Goal: Task Accomplishment & Management: Complete application form

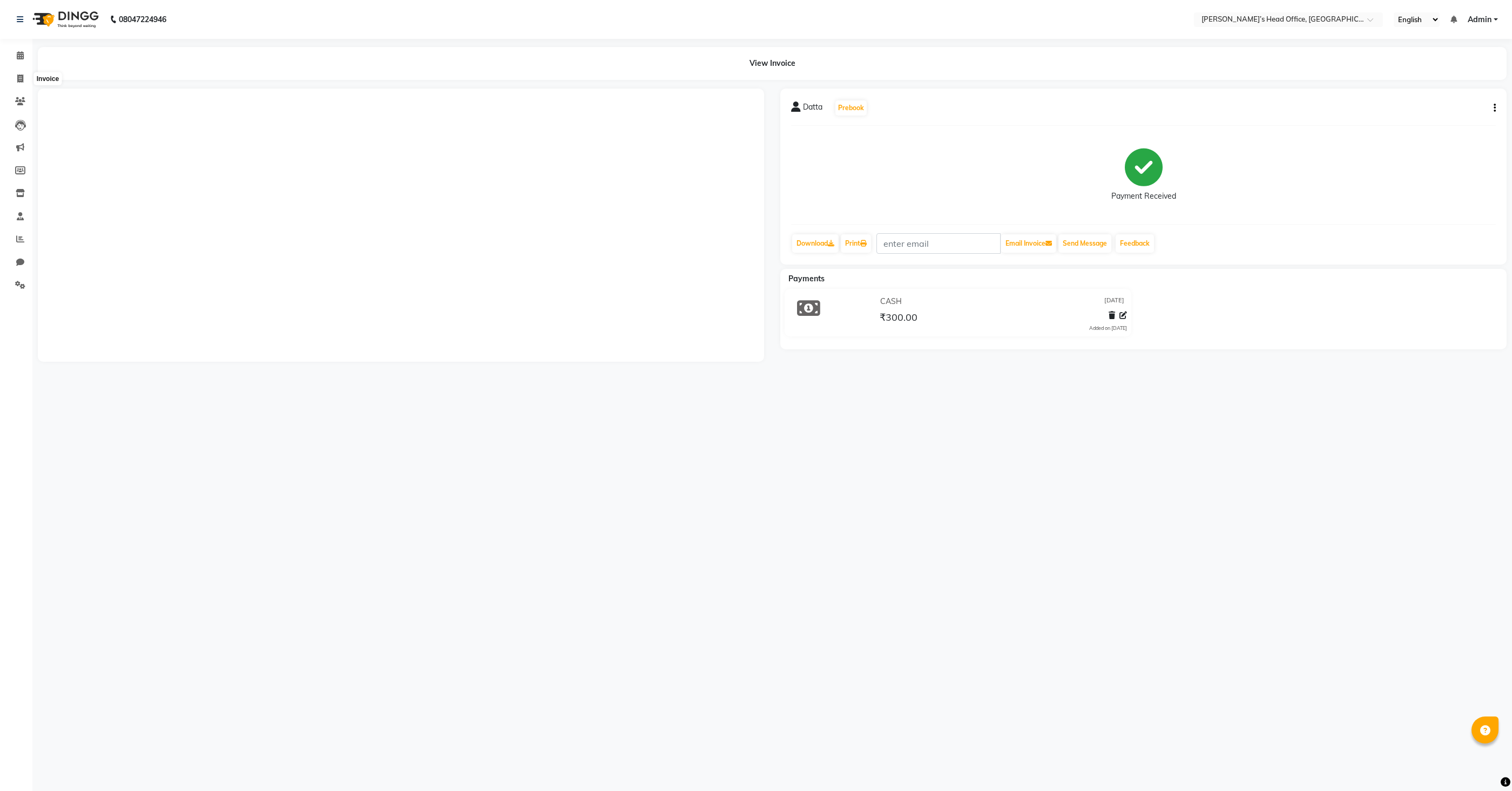
click at [14, 79] on span at bounding box center [20, 78] width 19 height 12
select select "7682"
select select "service"
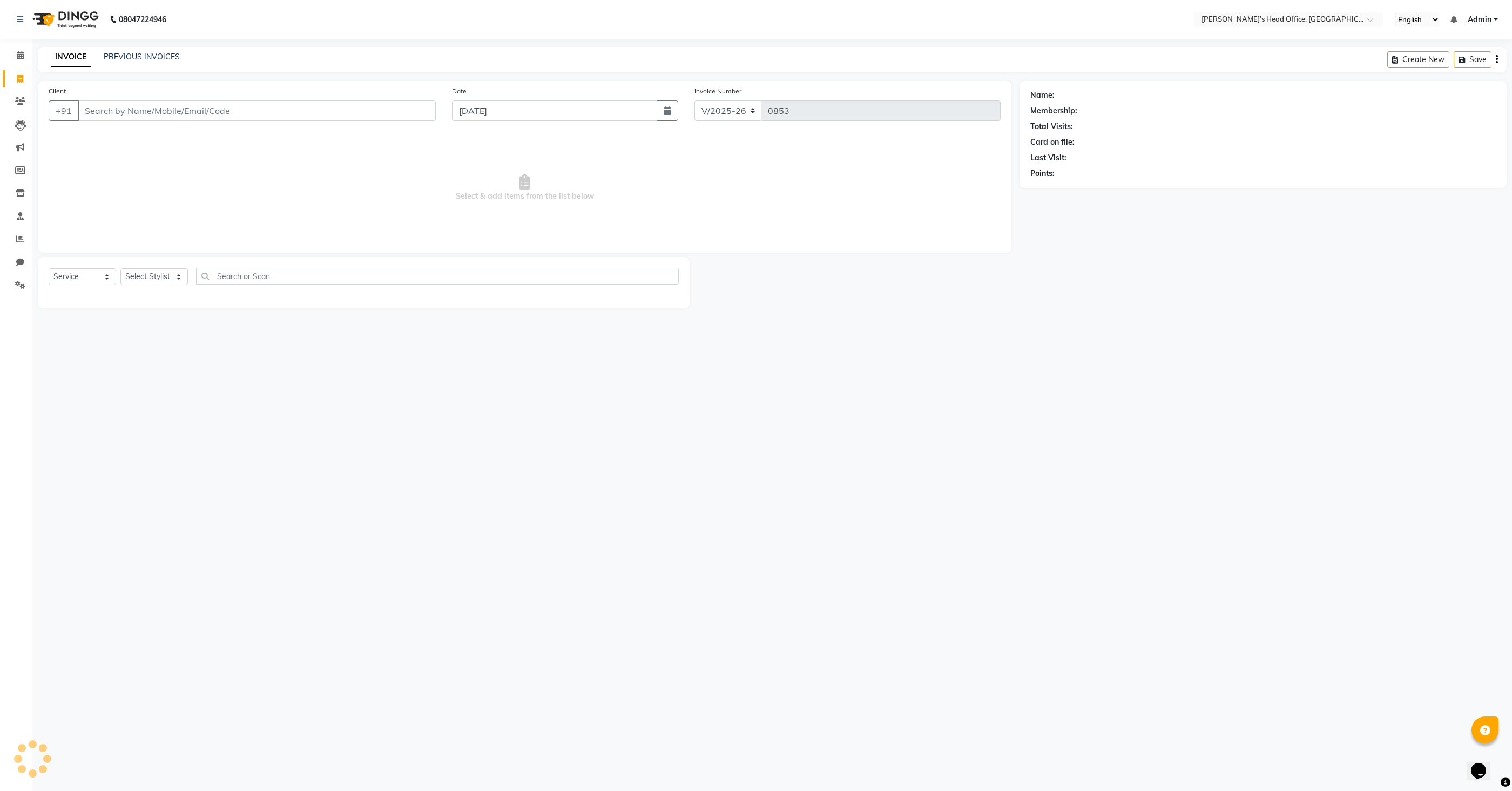
click at [159, 113] on input "Client" at bounding box center [256, 110] width 358 height 20
click at [164, 137] on span "9762" at bounding box center [175, 135] width 21 height 11
type input "9762354303"
click at [150, 278] on select "Select Stylist [PERSON_NAME] [PERSON_NAME] [PERSON_NAME] [PERSON_NAME] [PERSON_…" at bounding box center [154, 277] width 68 height 17
select select "68762"
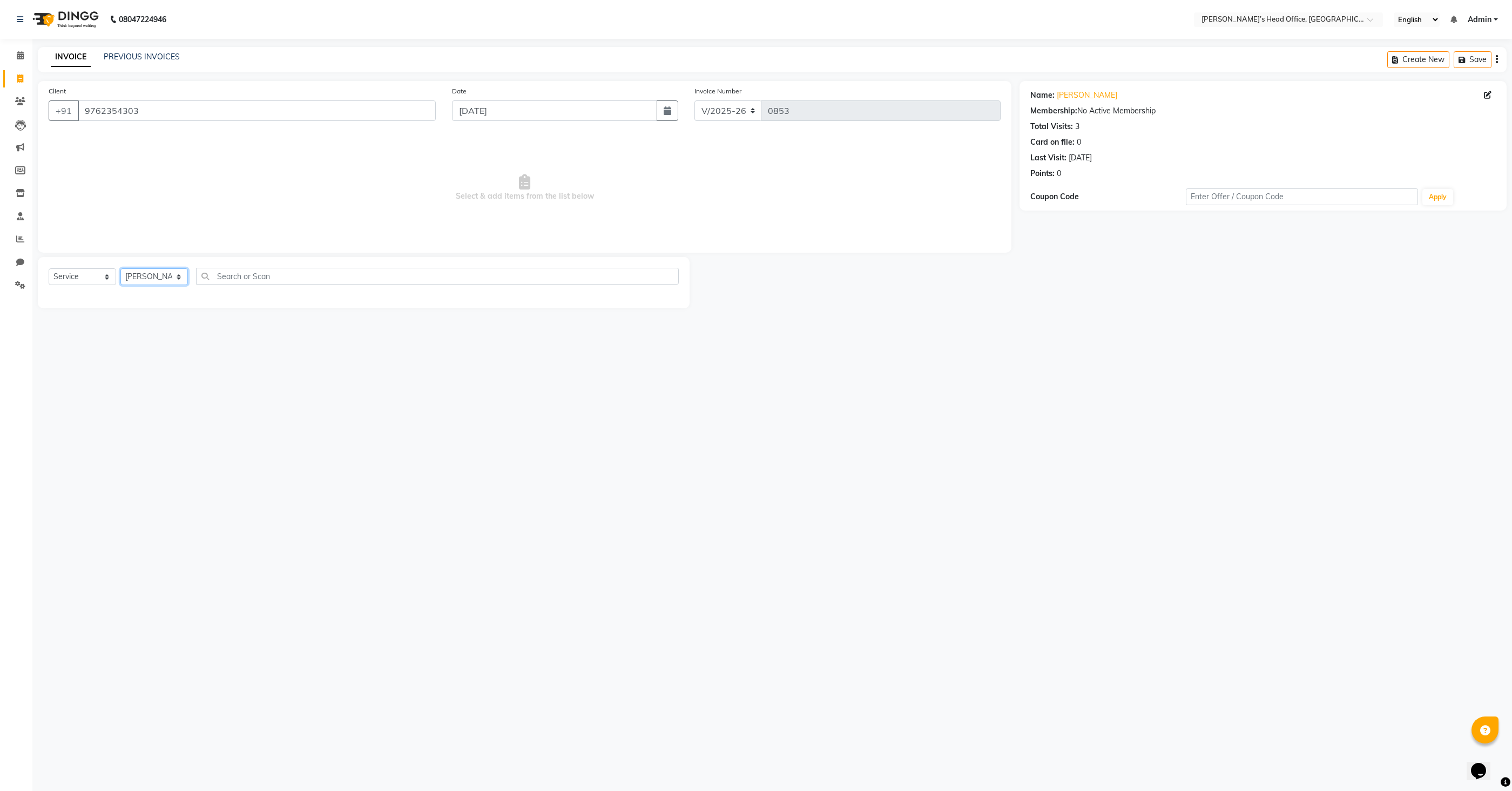
click at [121, 269] on select "Select Stylist [PERSON_NAME] [PERSON_NAME] [PERSON_NAME] [PERSON_NAME] [PERSON_…" at bounding box center [154, 277] width 68 height 17
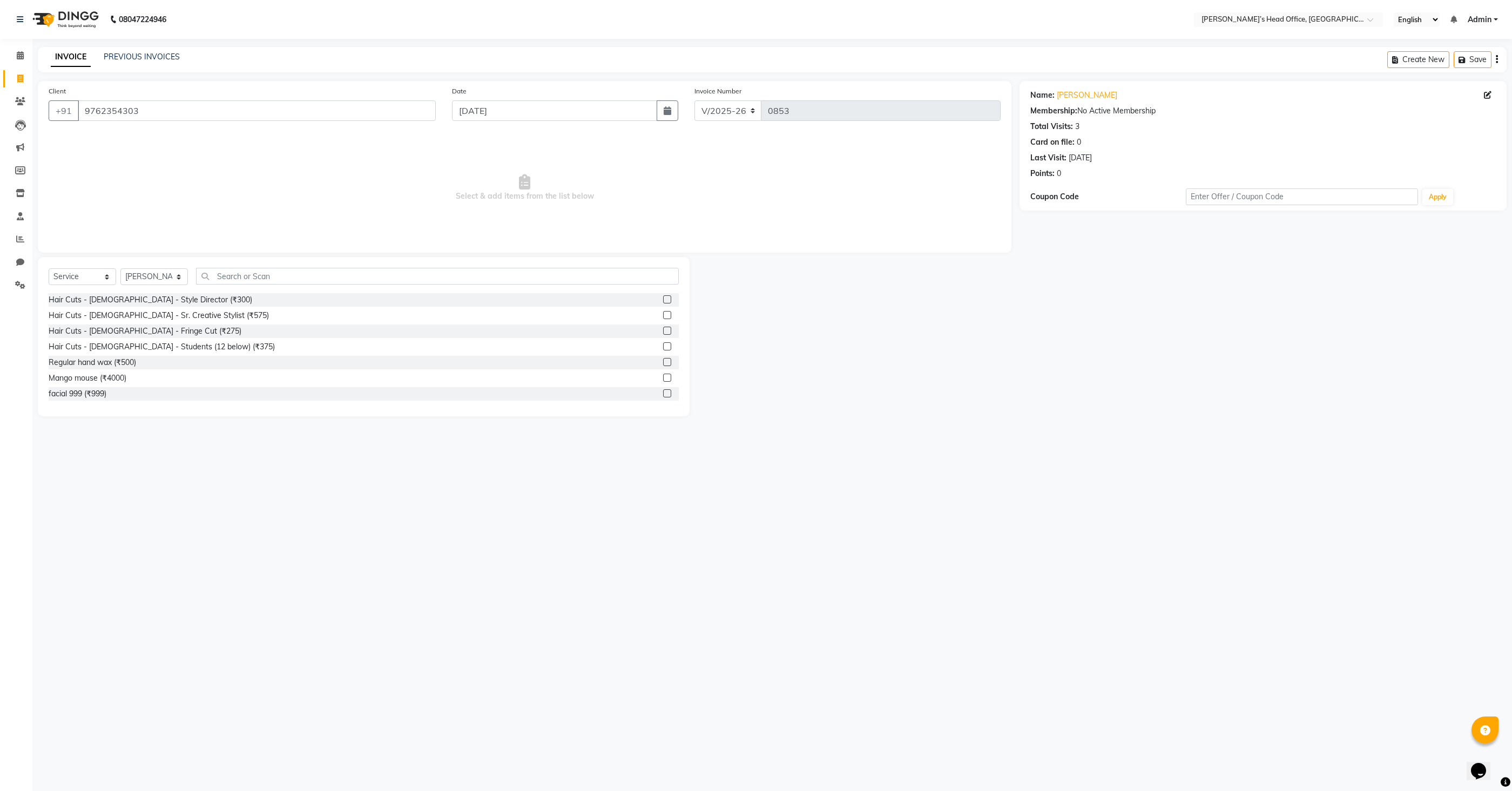
click at [668, 296] on label at bounding box center [667, 300] width 8 height 8
click at [668, 296] on input "checkbox" at bounding box center [666, 300] width 7 height 7
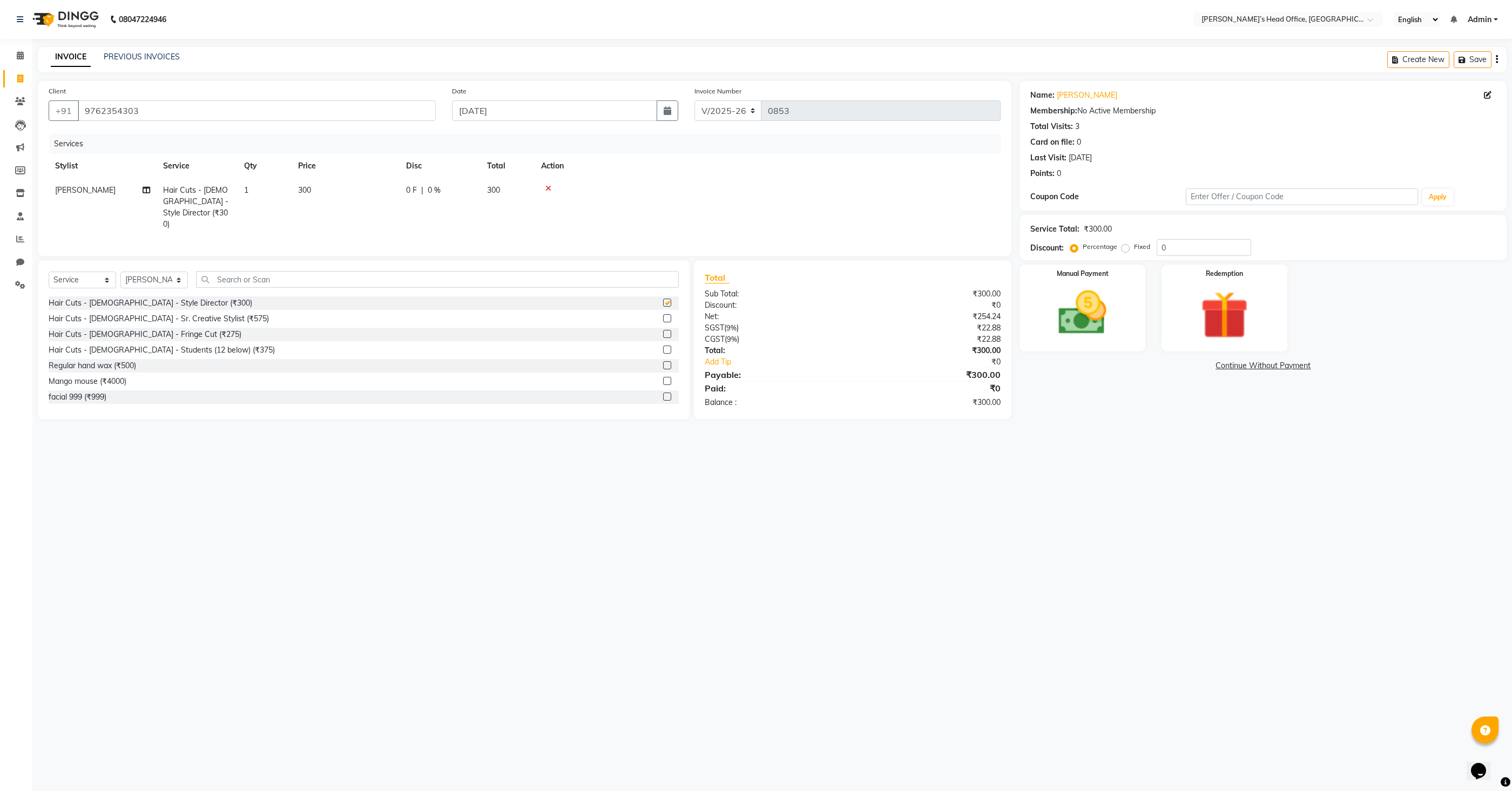
checkbox input "false"
click at [457, 281] on input "text" at bounding box center [437, 279] width 483 height 17
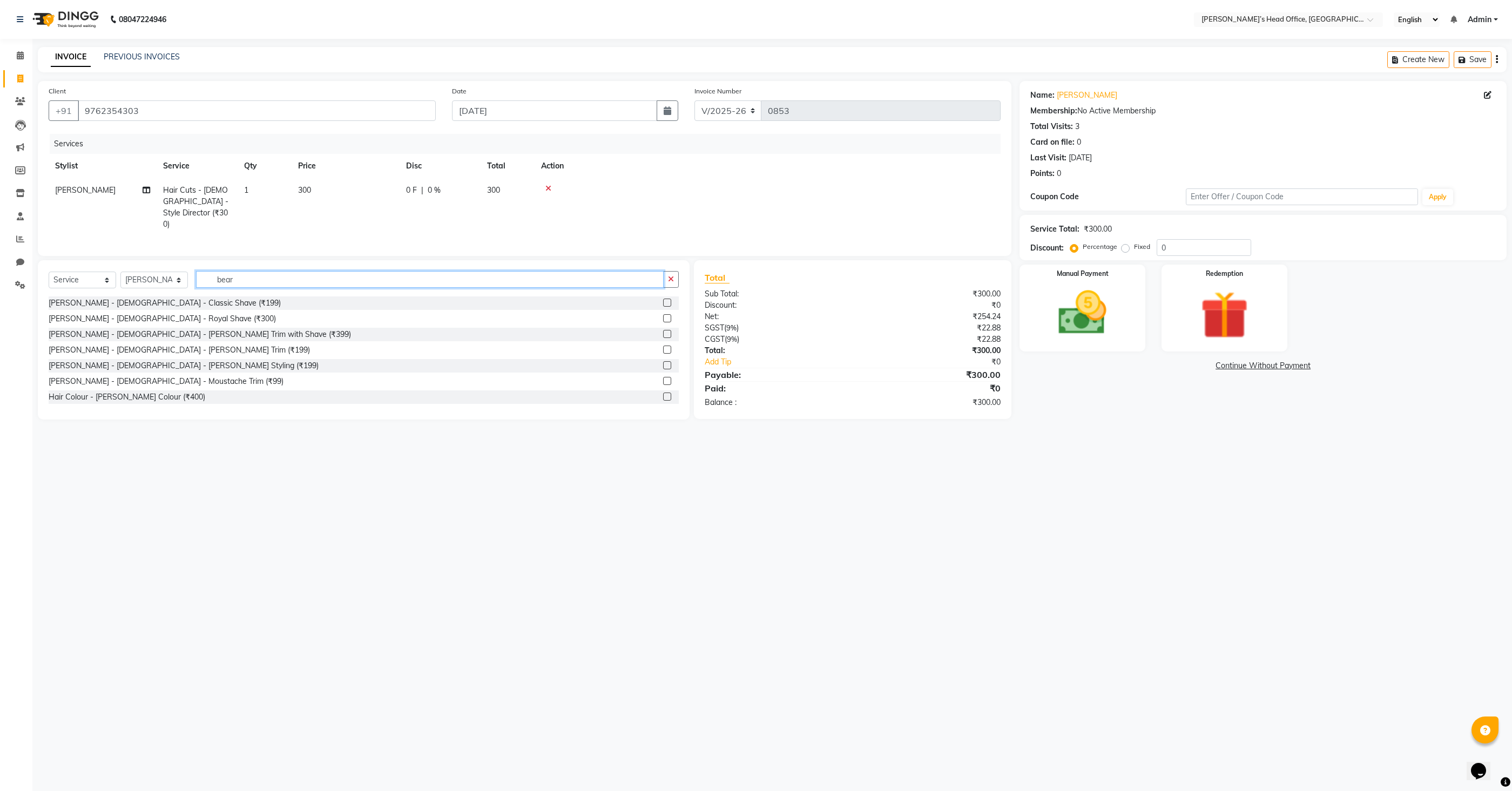
type input "bear"
click at [664, 300] on label at bounding box center [667, 303] width 8 height 8
click at [664, 300] on input "checkbox" at bounding box center [666, 303] width 7 height 7
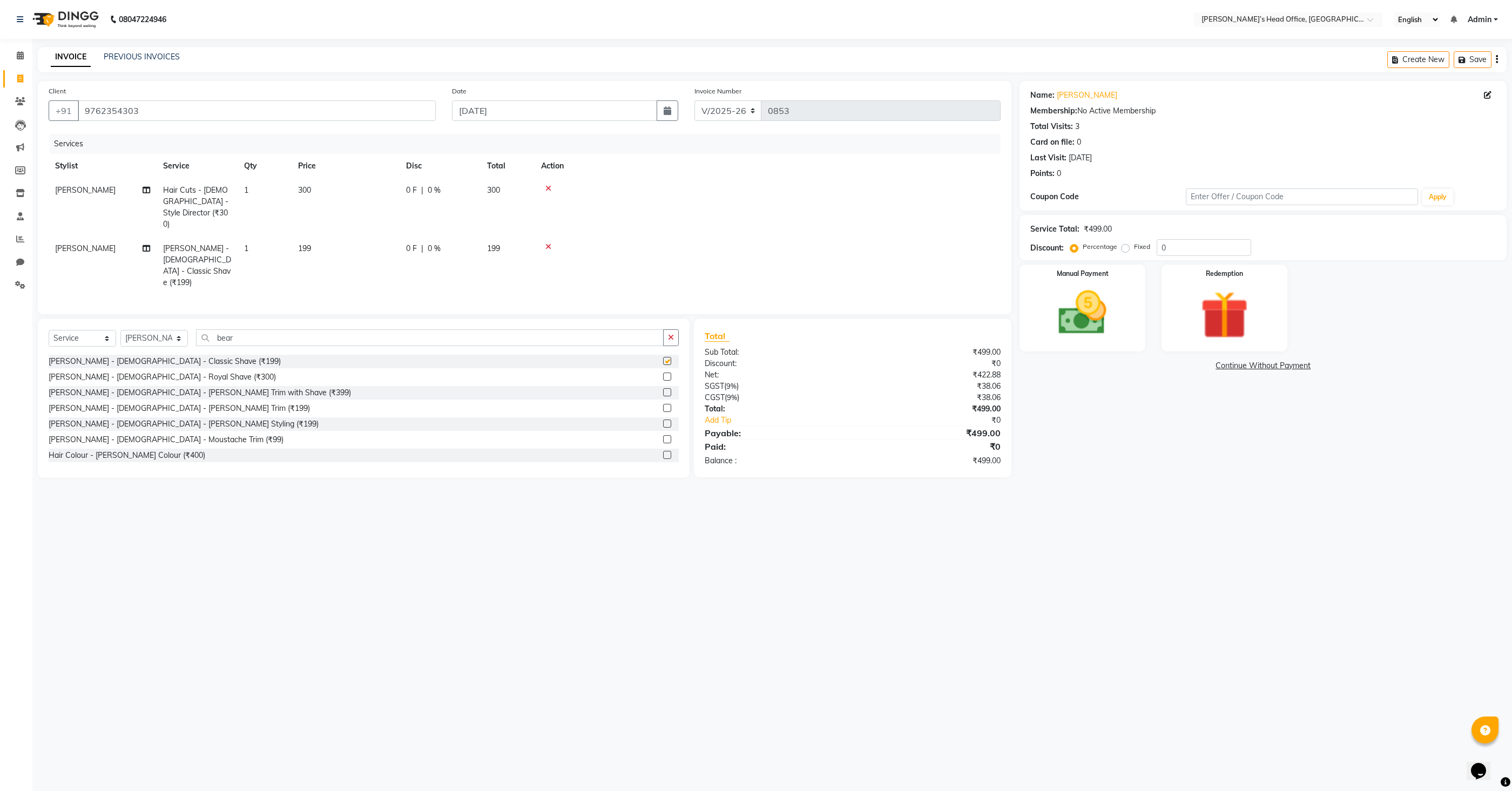
checkbox input "false"
click at [422, 329] on input "bear" at bounding box center [429, 337] width 468 height 17
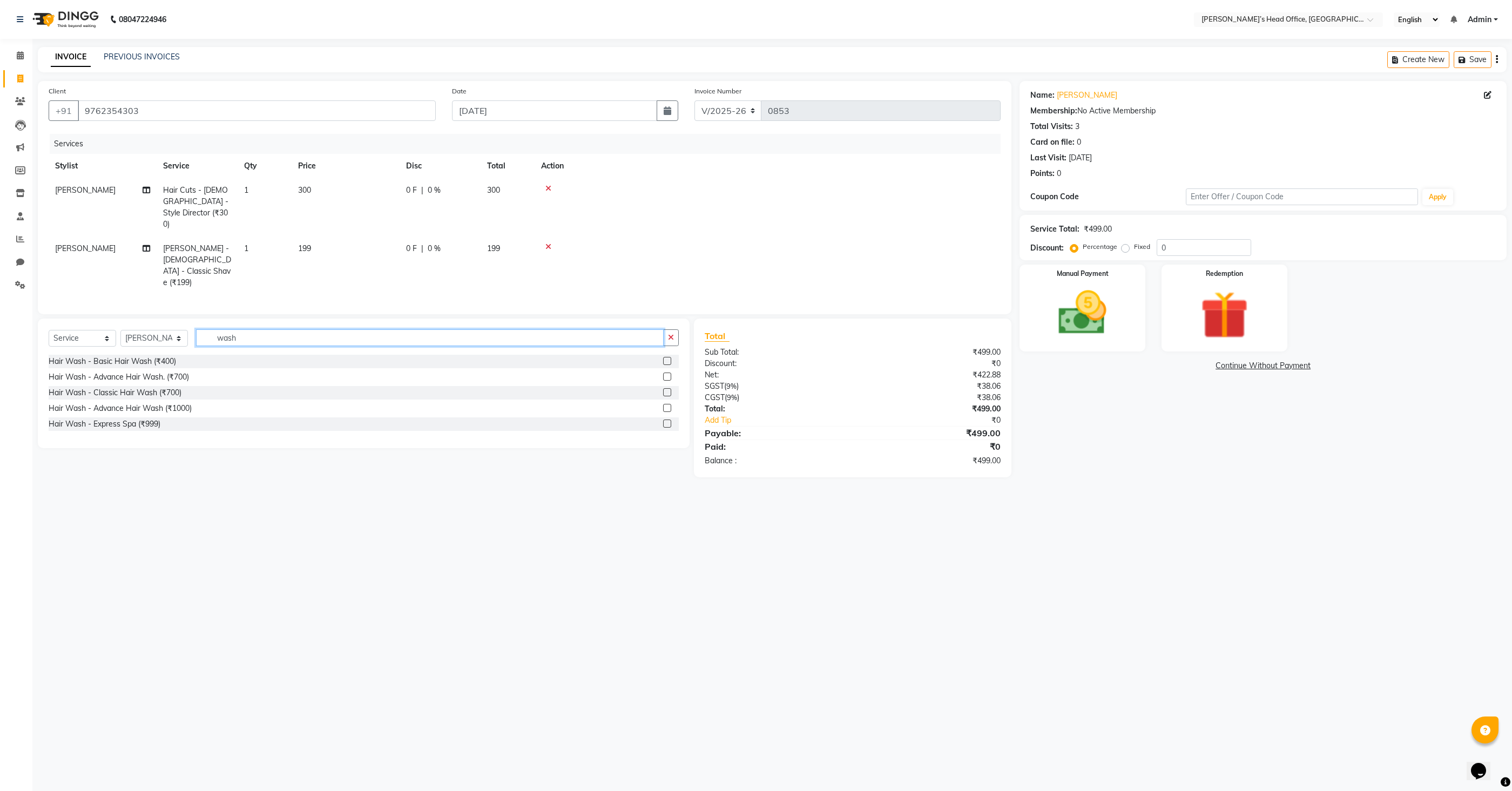
type input "wash"
click at [665, 357] on label at bounding box center [667, 361] width 8 height 8
click at [665, 358] on input "checkbox" at bounding box center [666, 362] width 7 height 7
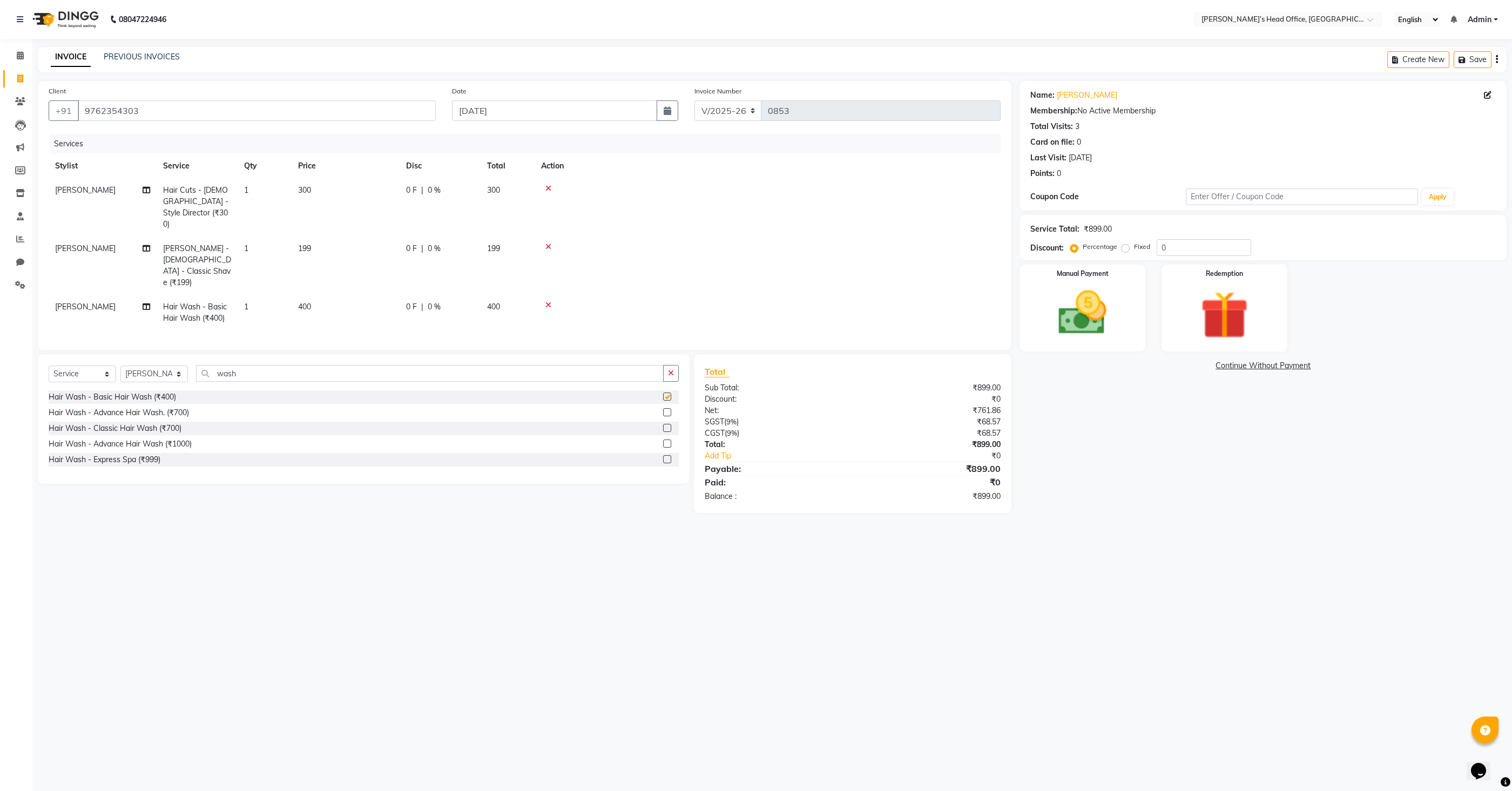
checkbox input "false"
click at [307, 190] on span "300" at bounding box center [305, 190] width 13 height 10
select select "68762"
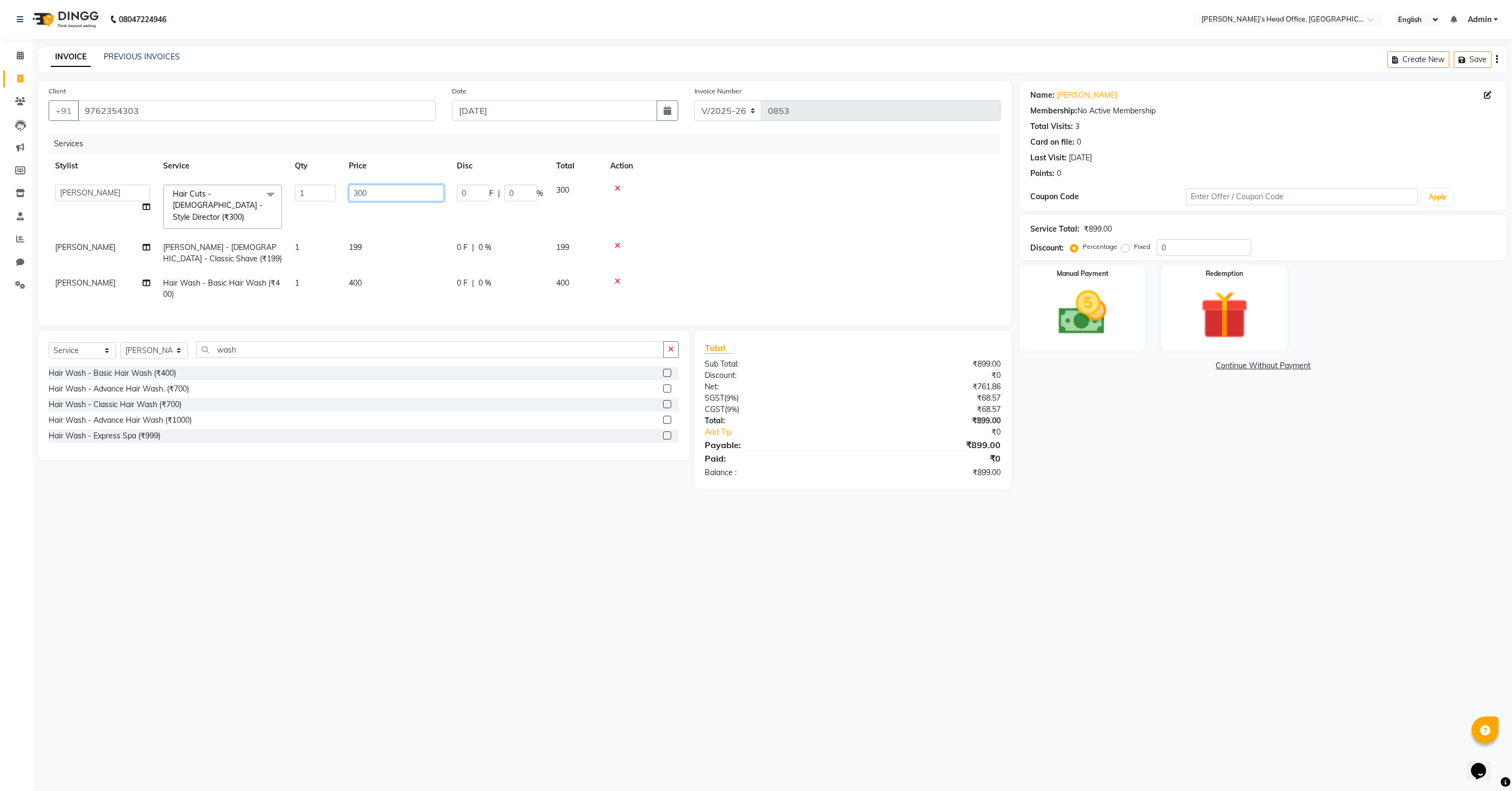
click at [389, 198] on input "300" at bounding box center [396, 193] width 95 height 17
type input "150"
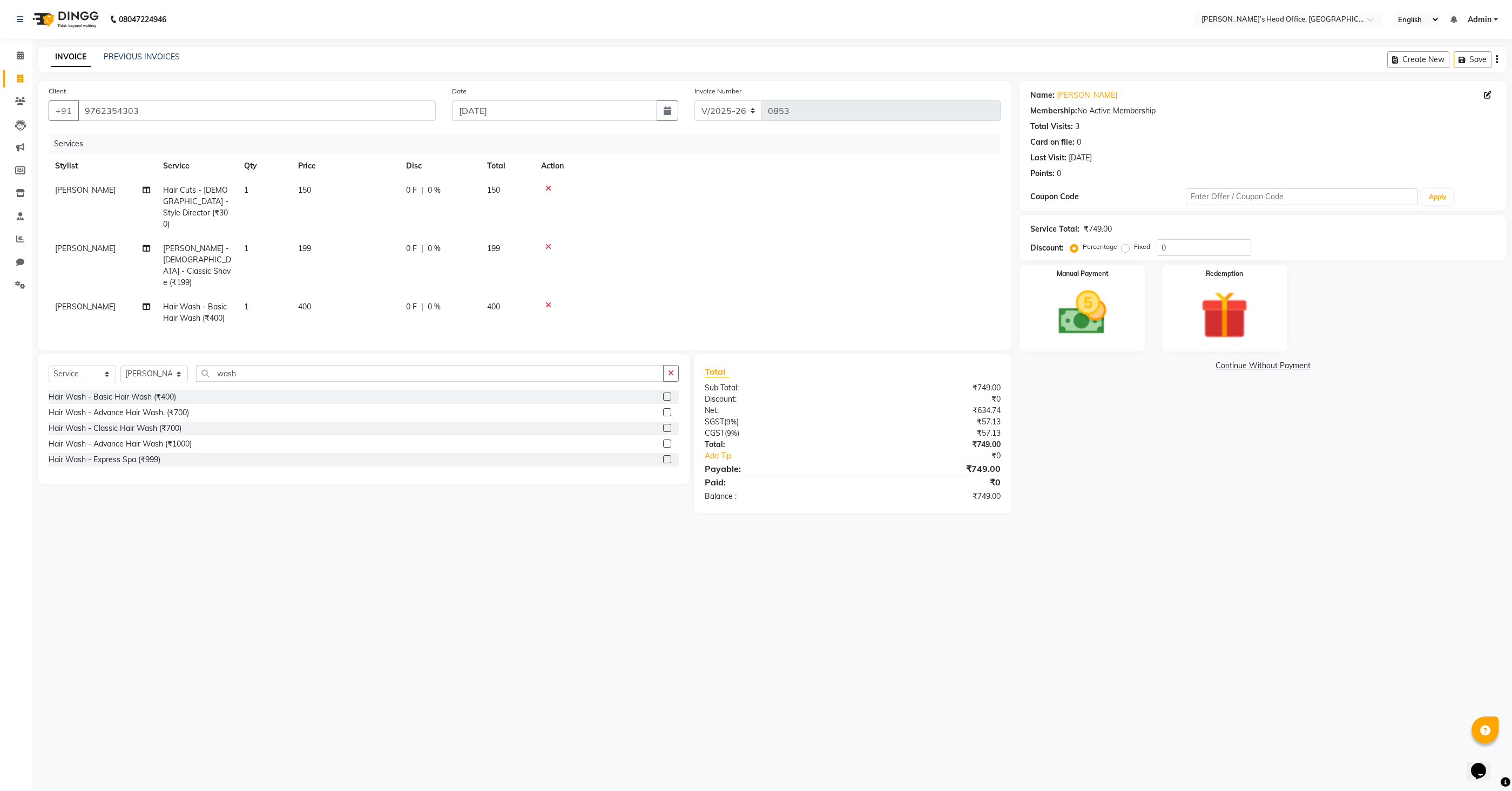
click at [355, 237] on td "199" at bounding box center [345, 265] width 108 height 58
select select "68762"
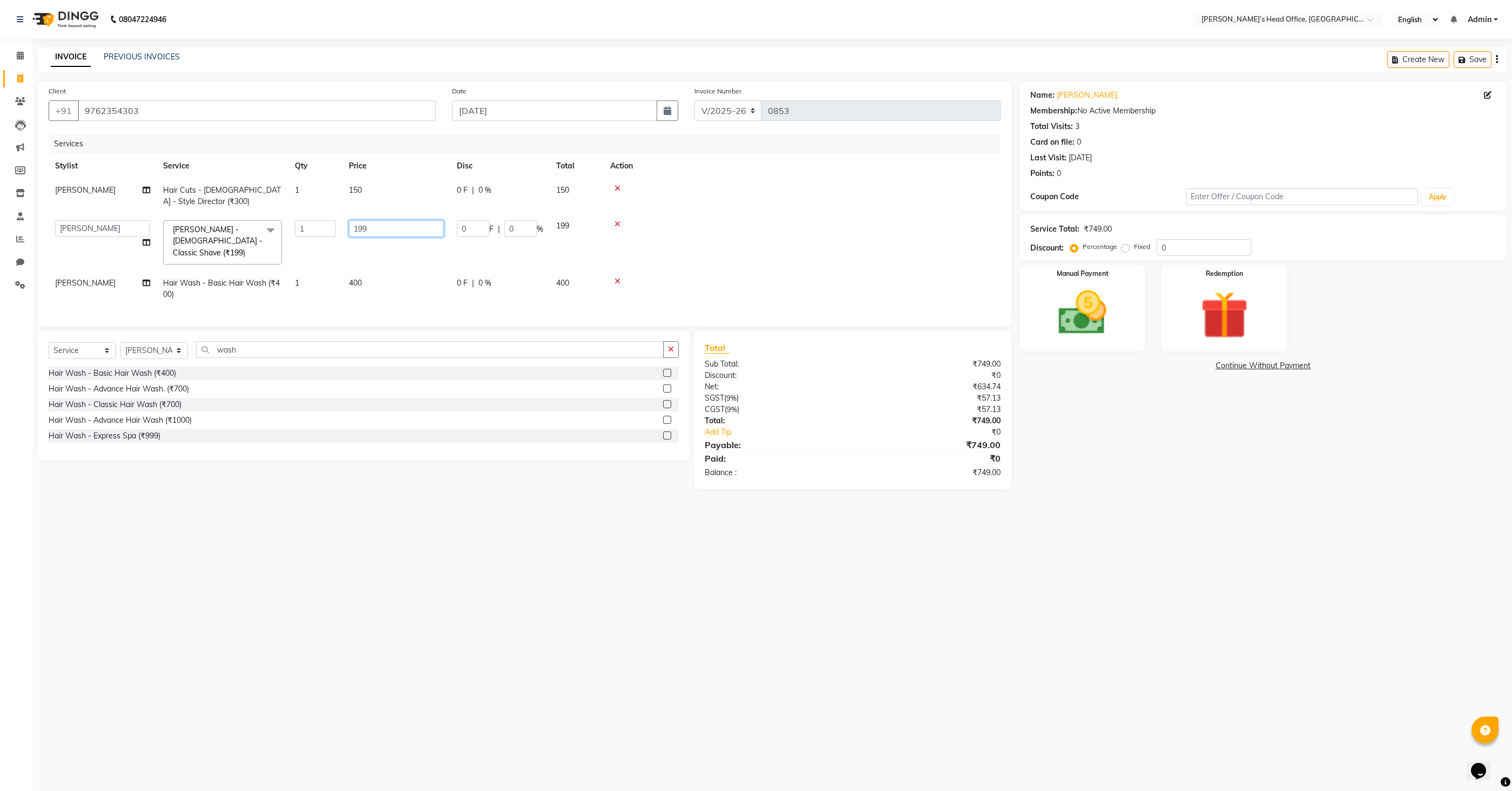
click at [372, 227] on input "199" at bounding box center [396, 229] width 95 height 17
type input "150"
click at [360, 271] on td "400" at bounding box center [396, 289] width 108 height 36
select select "68762"
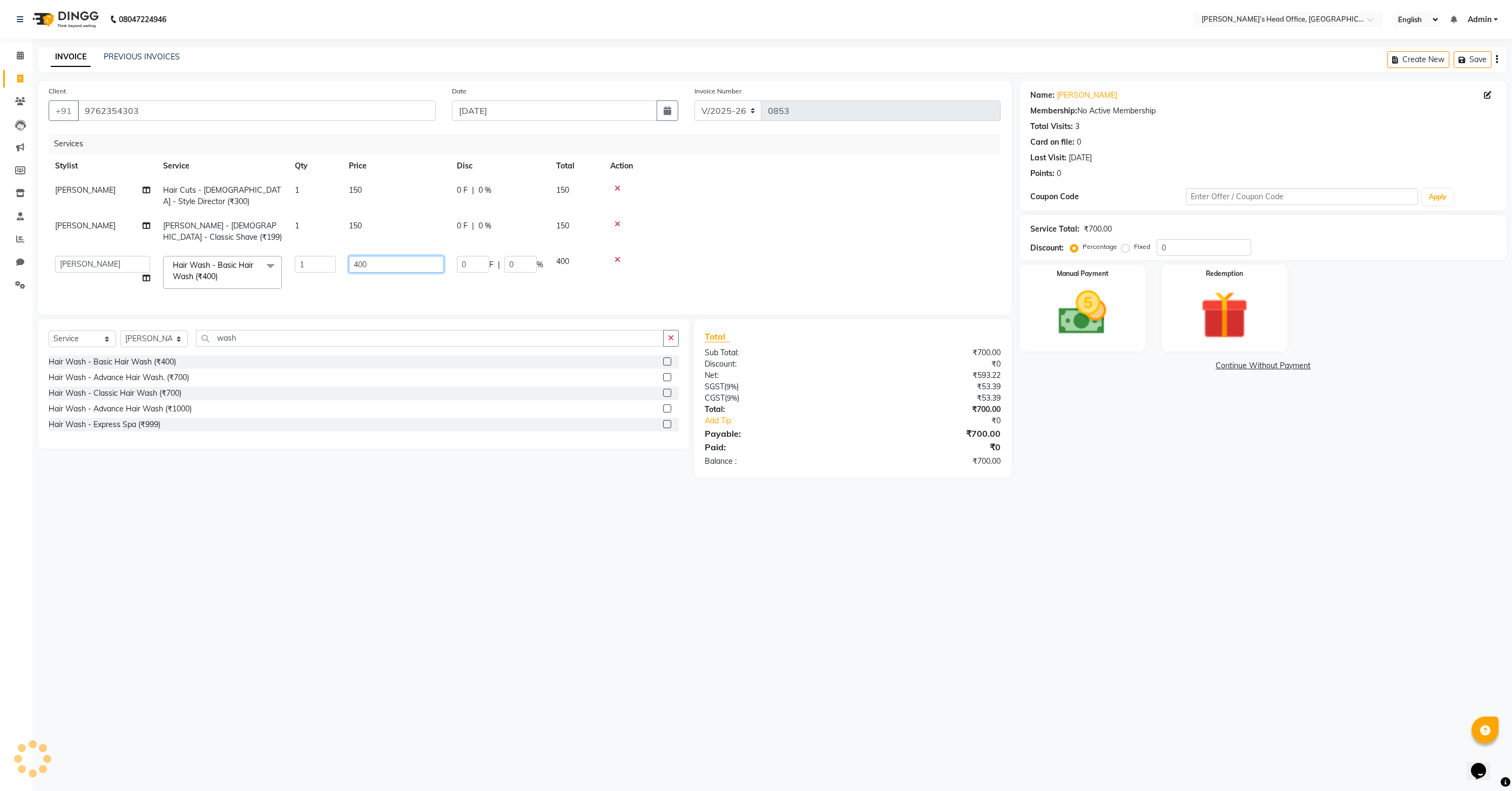
click at [369, 264] on input "400" at bounding box center [396, 264] width 95 height 17
type input "200"
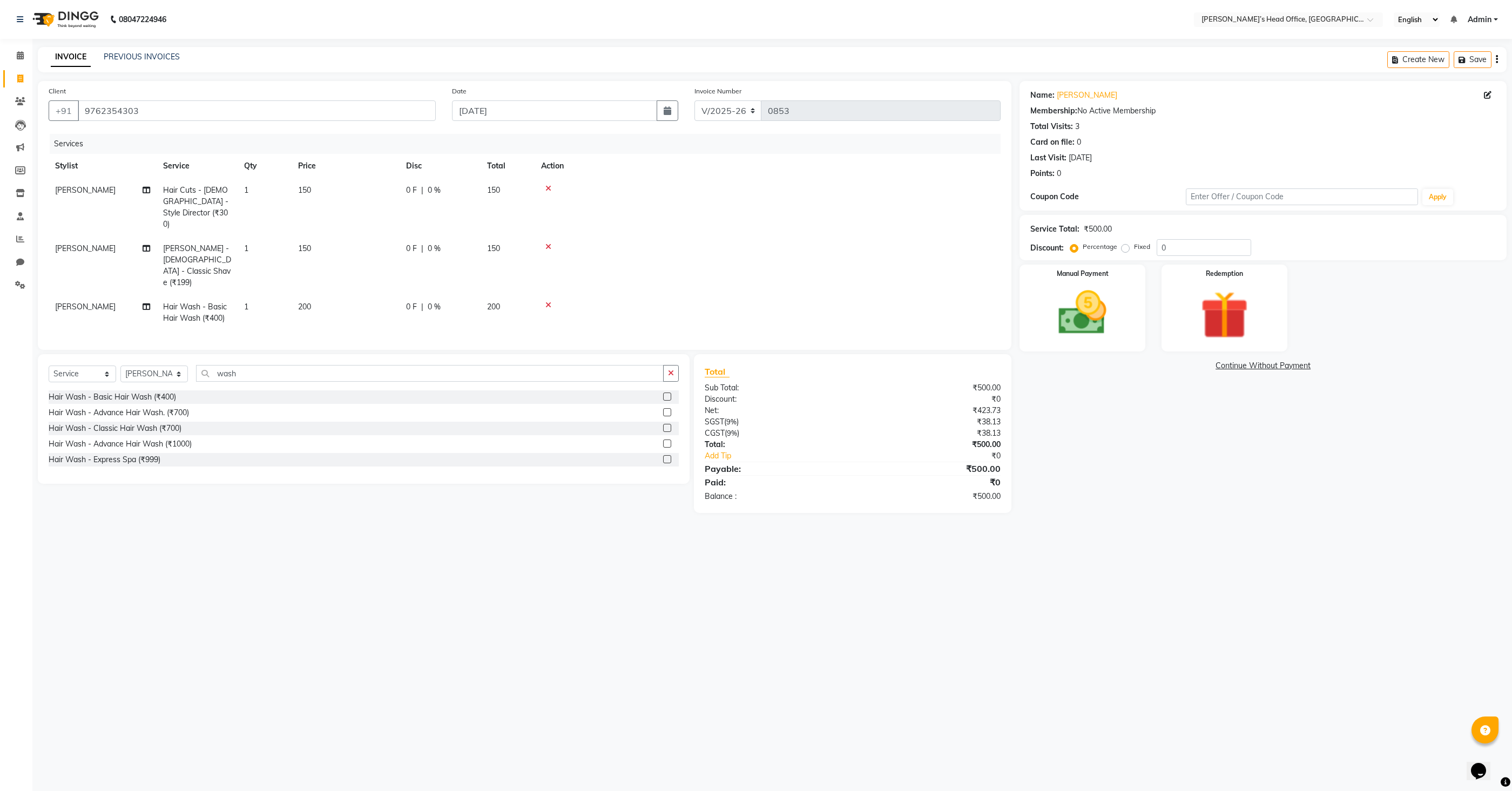
click at [430, 295] on tr "Ranjit sharma Hair Wash - Basic Hair Wash (₹400) 1 200 0 F | 0 % 200" at bounding box center [525, 313] width 952 height 36
click at [1078, 334] on img at bounding box center [1083, 313] width 81 height 58
click at [1225, 366] on span "GPay" at bounding box center [1232, 366] width 22 height 12
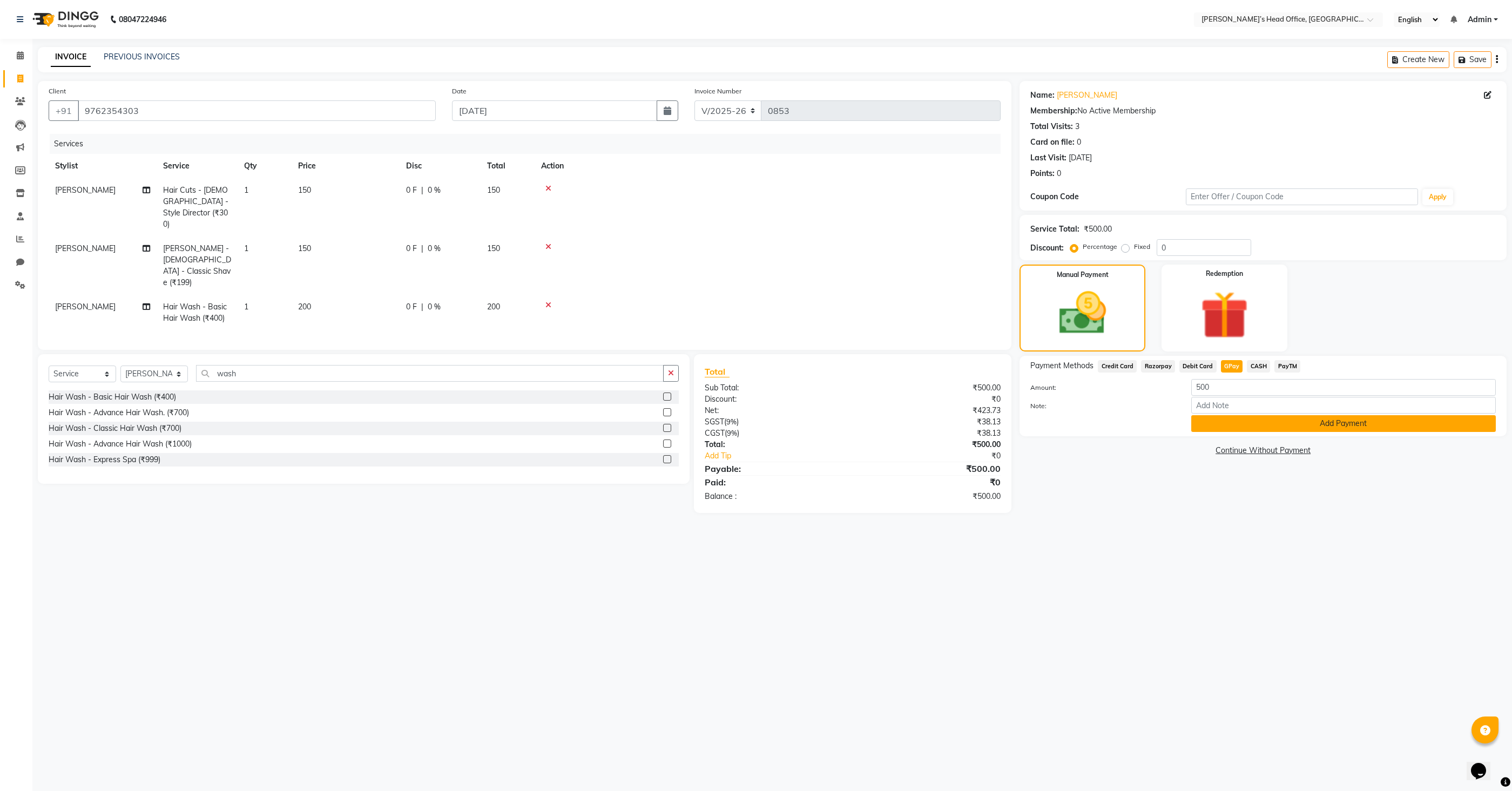
click at [1250, 421] on button "Add Payment" at bounding box center [1343, 424] width 305 height 17
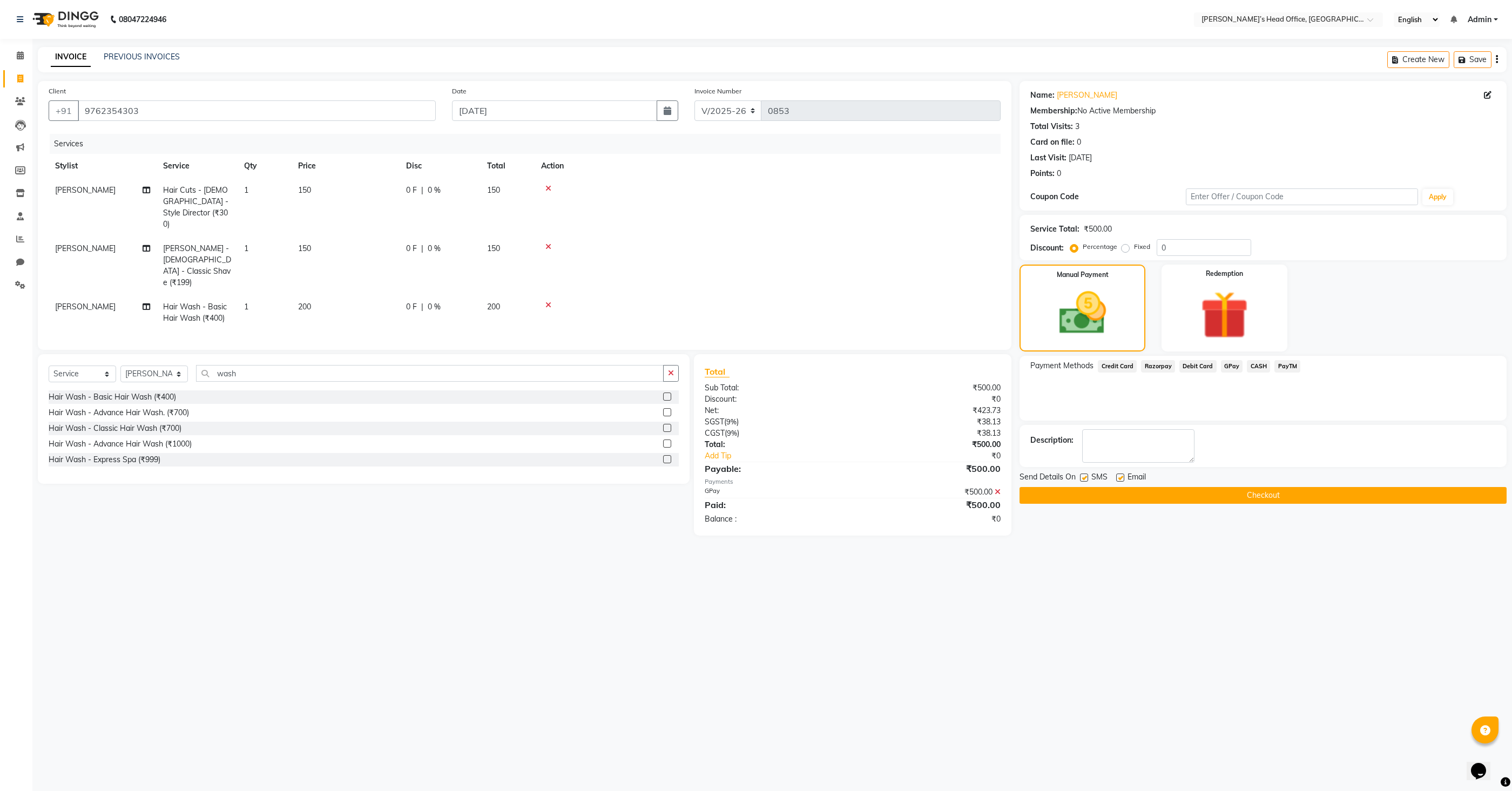
click at [1172, 493] on button "Checkout" at bounding box center [1263, 495] width 487 height 17
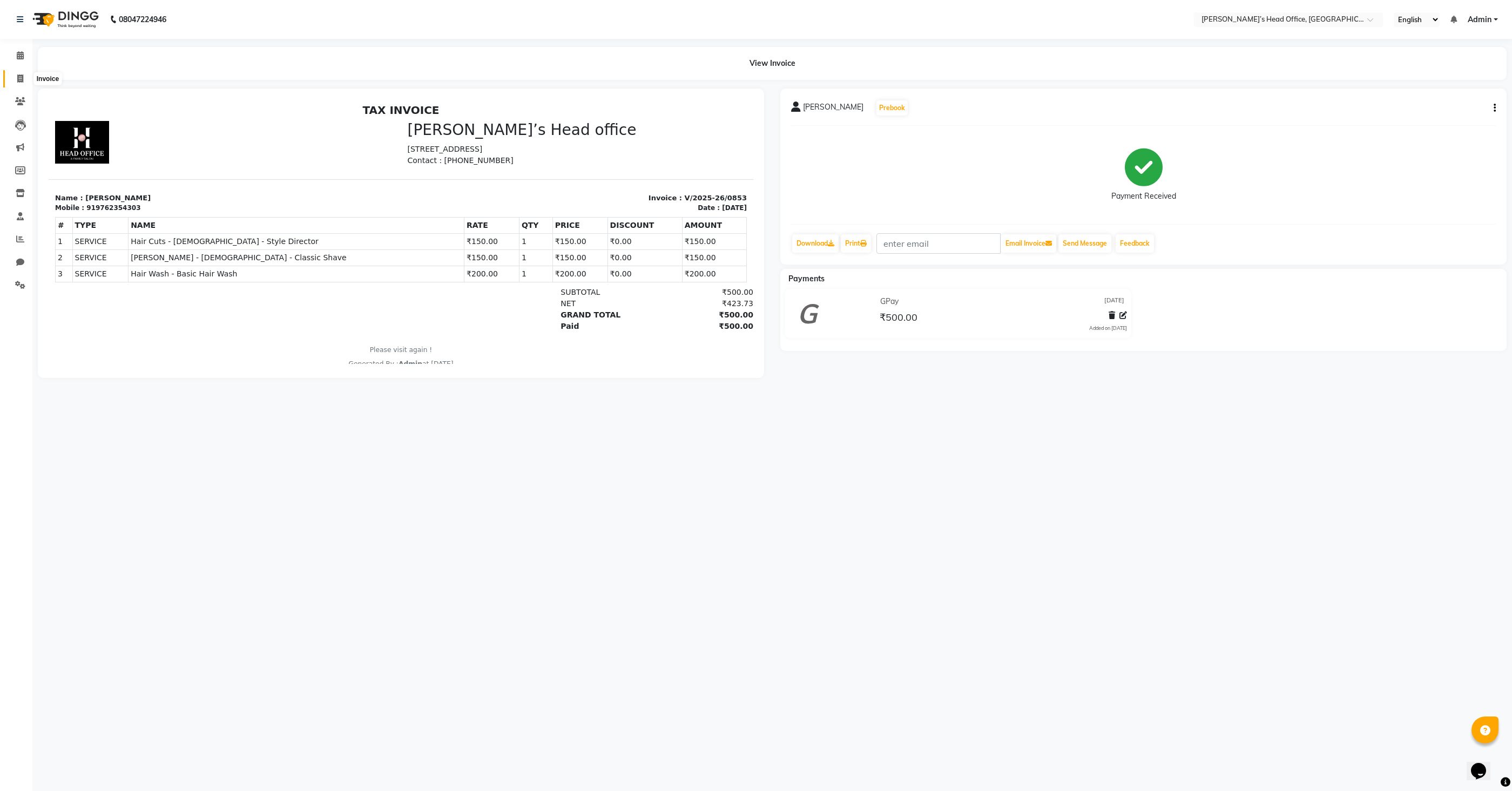
click at [25, 82] on span at bounding box center [20, 78] width 19 height 12
select select "7682"
select select "service"
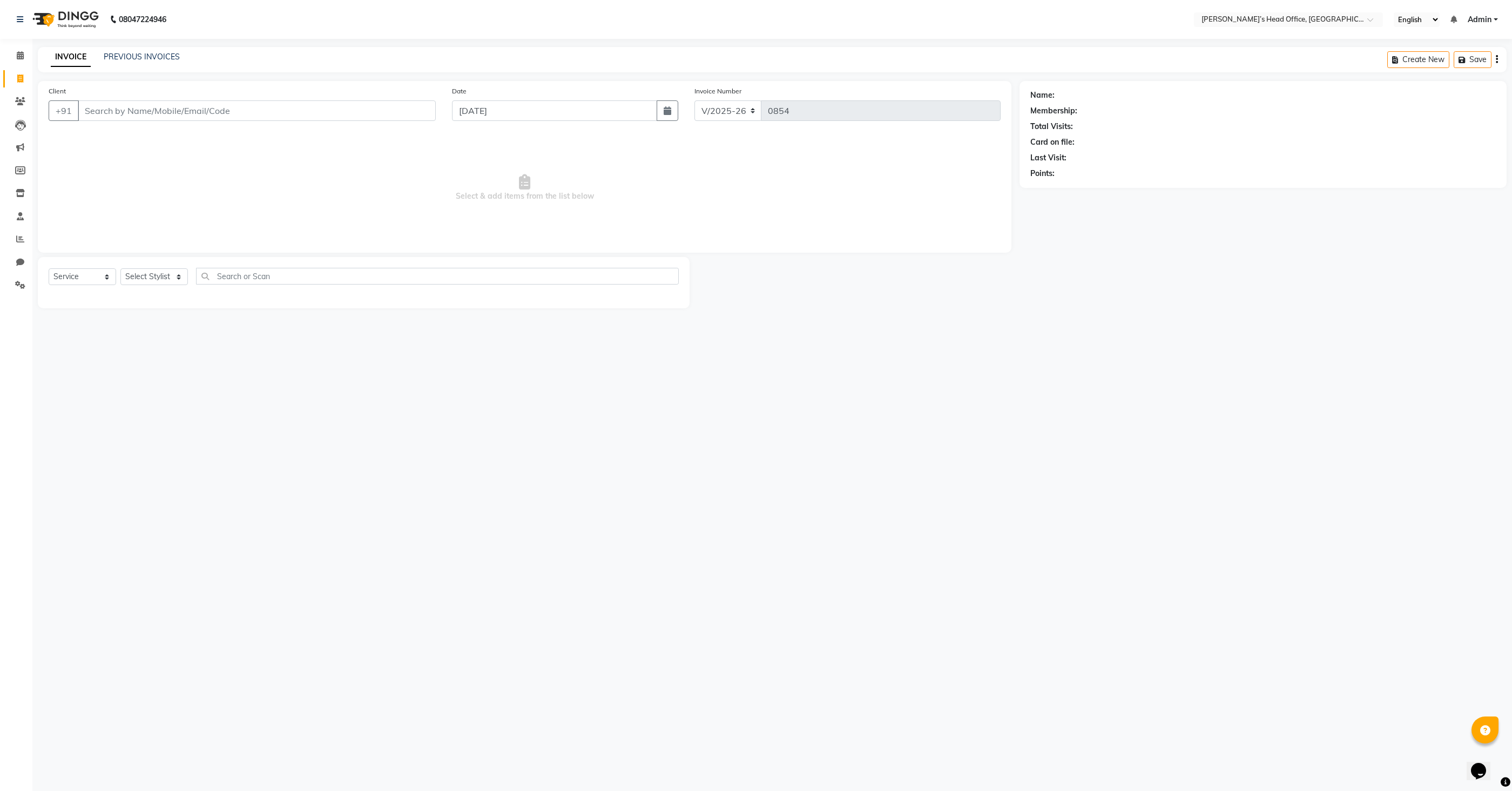
click at [153, 109] on input "Client" at bounding box center [256, 110] width 358 height 20
click at [149, 138] on span "9699611" at bounding box center [138, 135] width 38 height 11
type input "9699611133"
click at [143, 280] on select "Select Stylist Bhim Sharma Harpreet Kaur Ranjit sharma Rupali Kadam Sameer Salm…" at bounding box center [154, 277] width 68 height 17
select select "68762"
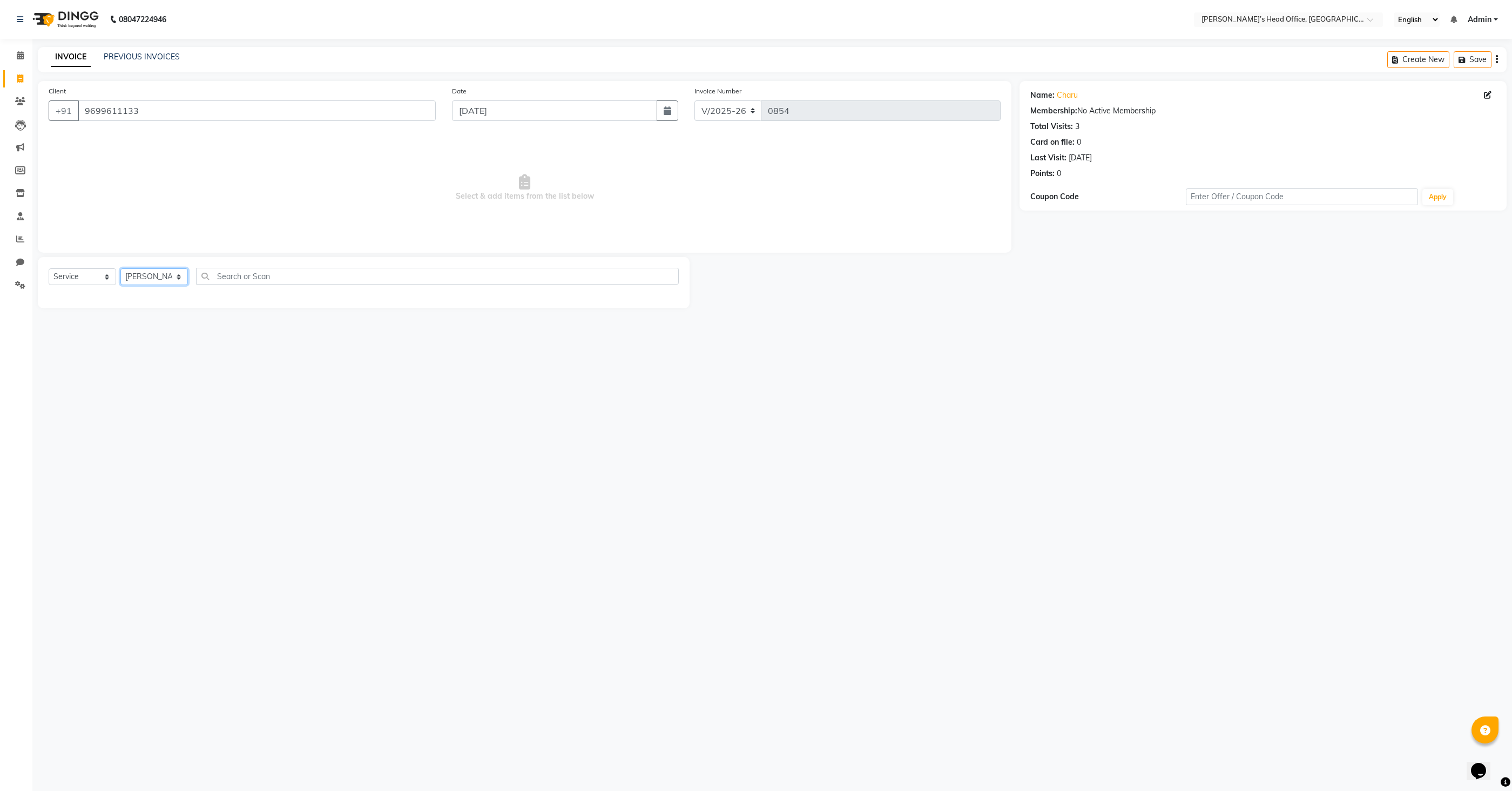
click at [121, 269] on select "Select Stylist Bhim Sharma Harpreet Kaur Ranjit sharma Rupali Kadam Sameer Salm…" at bounding box center [154, 277] width 68 height 17
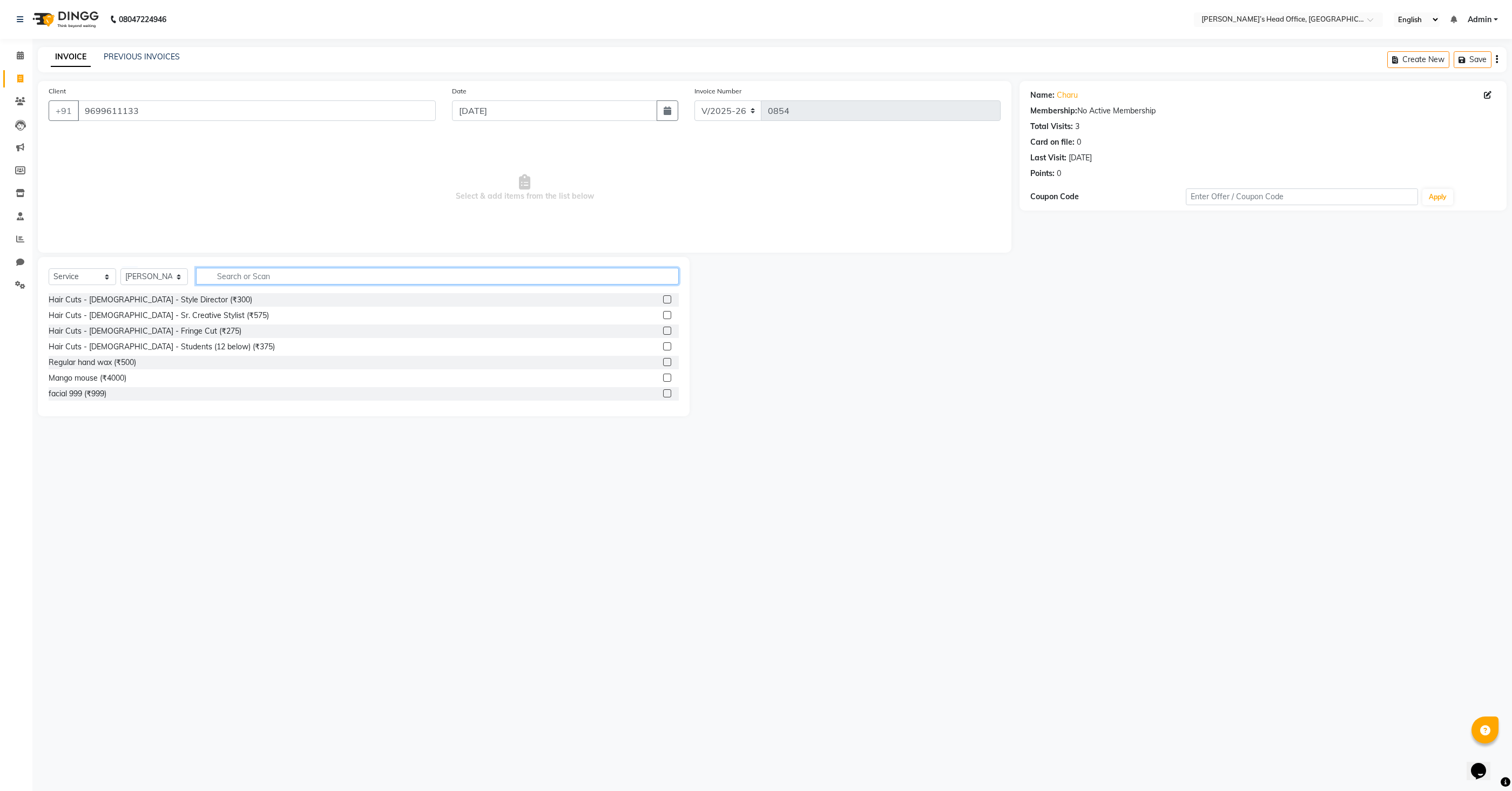
click at [260, 278] on input "text" at bounding box center [437, 276] width 483 height 17
type input "bea"
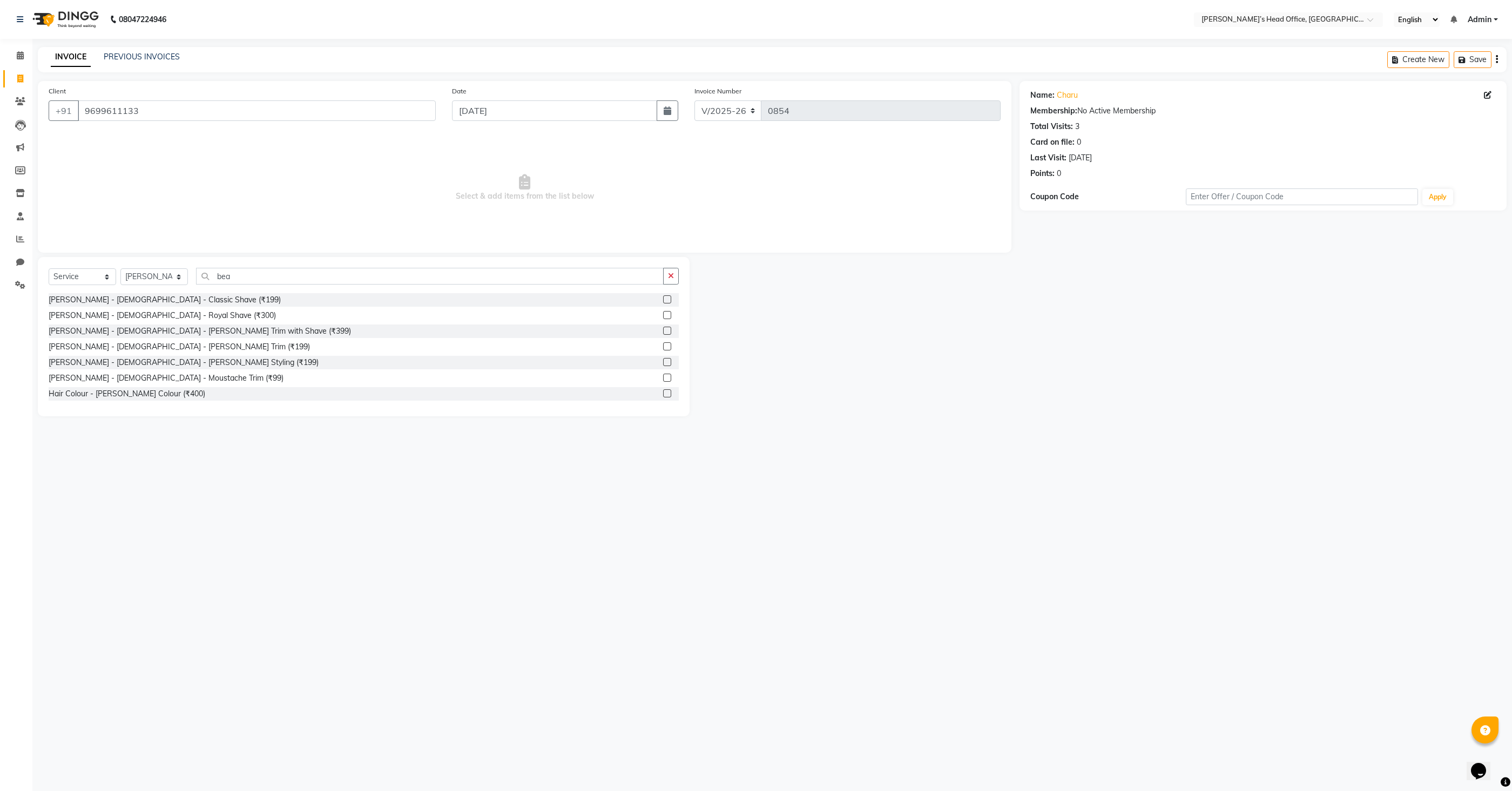
click at [666, 297] on label at bounding box center [667, 300] width 8 height 8
click at [666, 297] on input "checkbox" at bounding box center [666, 300] width 7 height 7
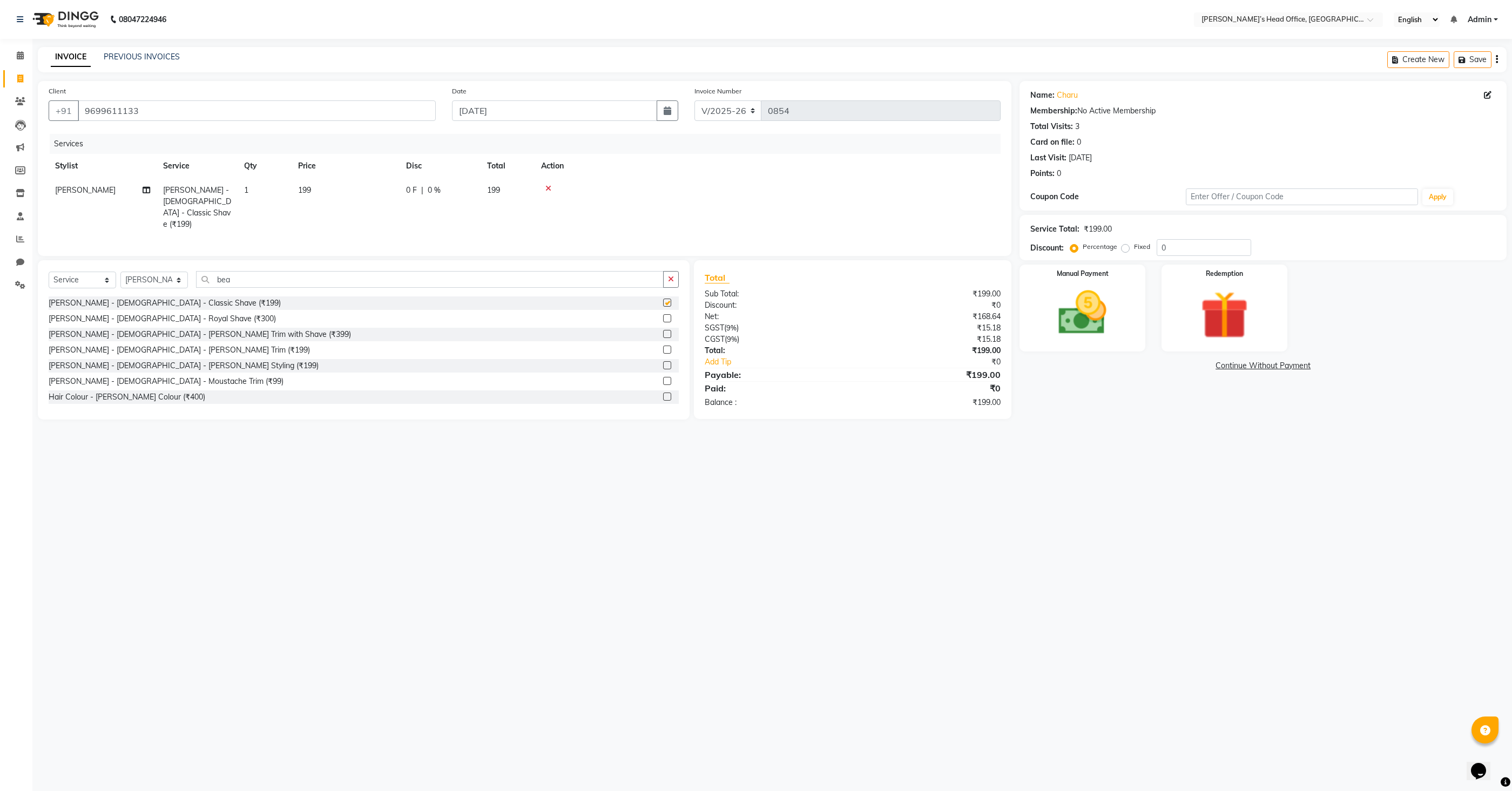
checkbox input "false"
click at [301, 189] on span "199" at bounding box center [305, 190] width 13 height 10
select select "68762"
click at [382, 197] on input "199" at bounding box center [396, 193] width 95 height 17
type input "150"
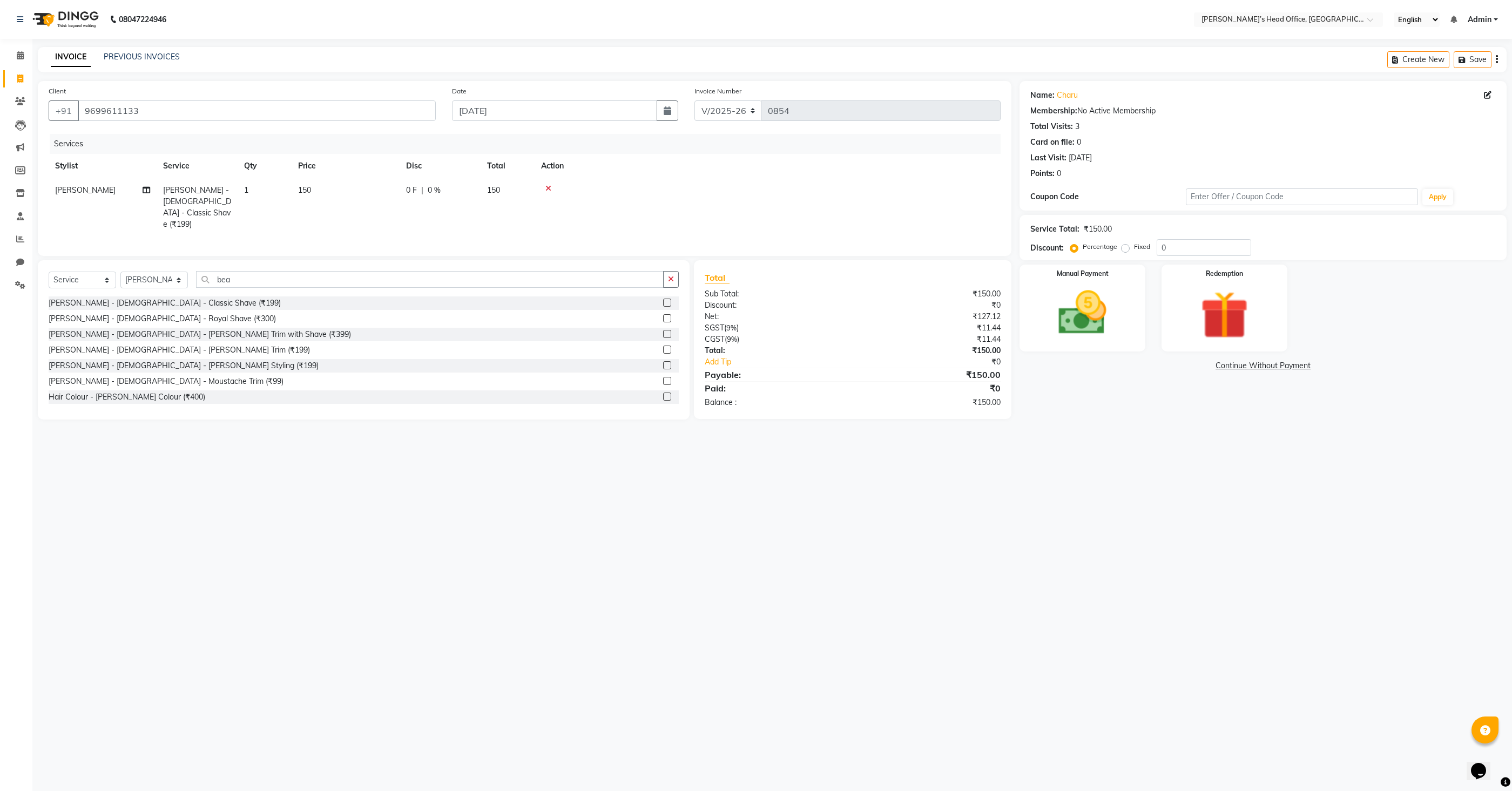
click at [401, 215] on div "Services Stylist Service Qty Price Disc Total Action Ranjit sharma Beard - Male…" at bounding box center [525, 189] width 952 height 111
click at [1052, 313] on img at bounding box center [1083, 313] width 81 height 58
click at [1231, 367] on span "GPay" at bounding box center [1232, 366] width 22 height 12
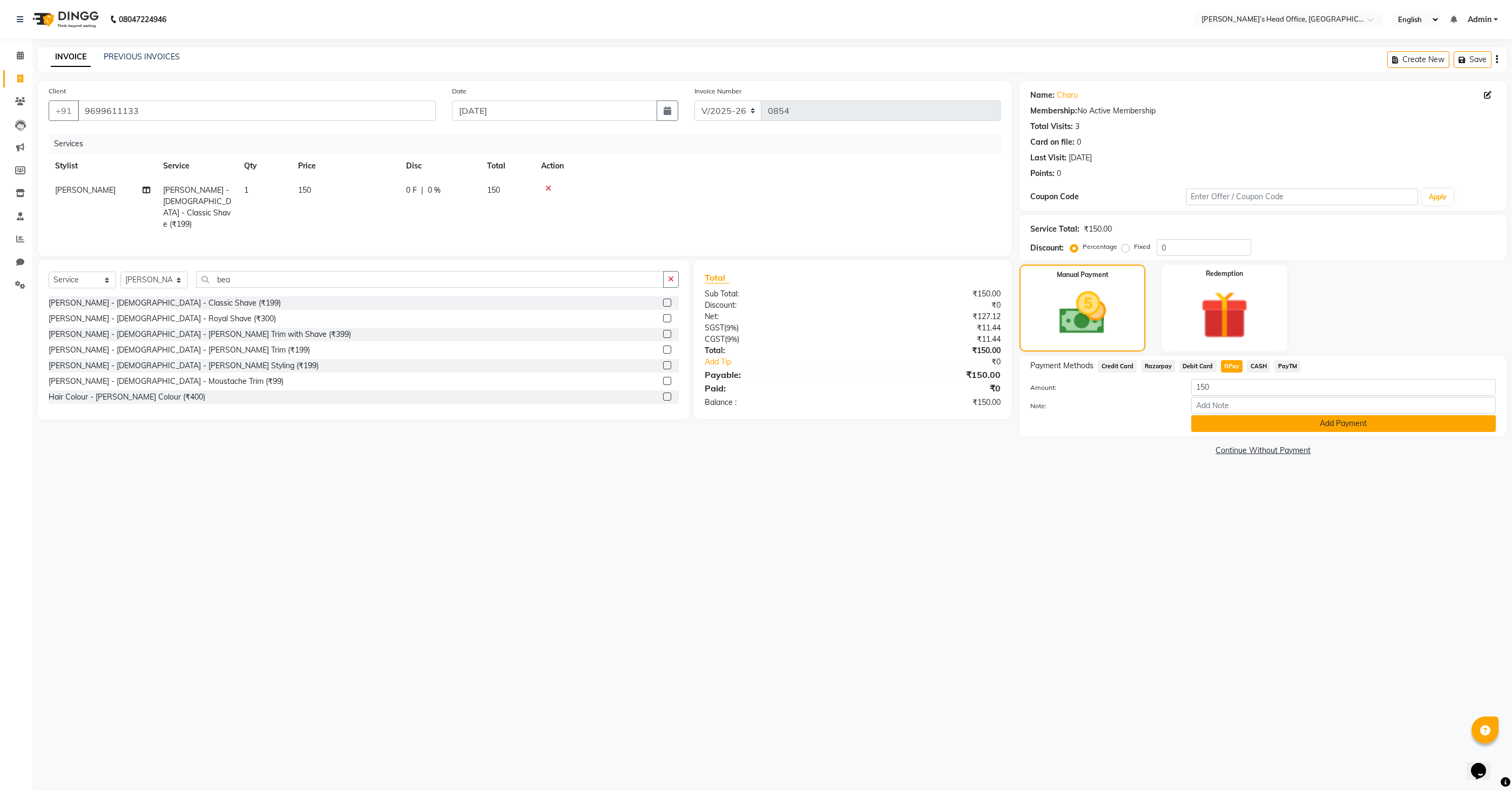
click at [1319, 424] on button "Add Payment" at bounding box center [1343, 424] width 305 height 17
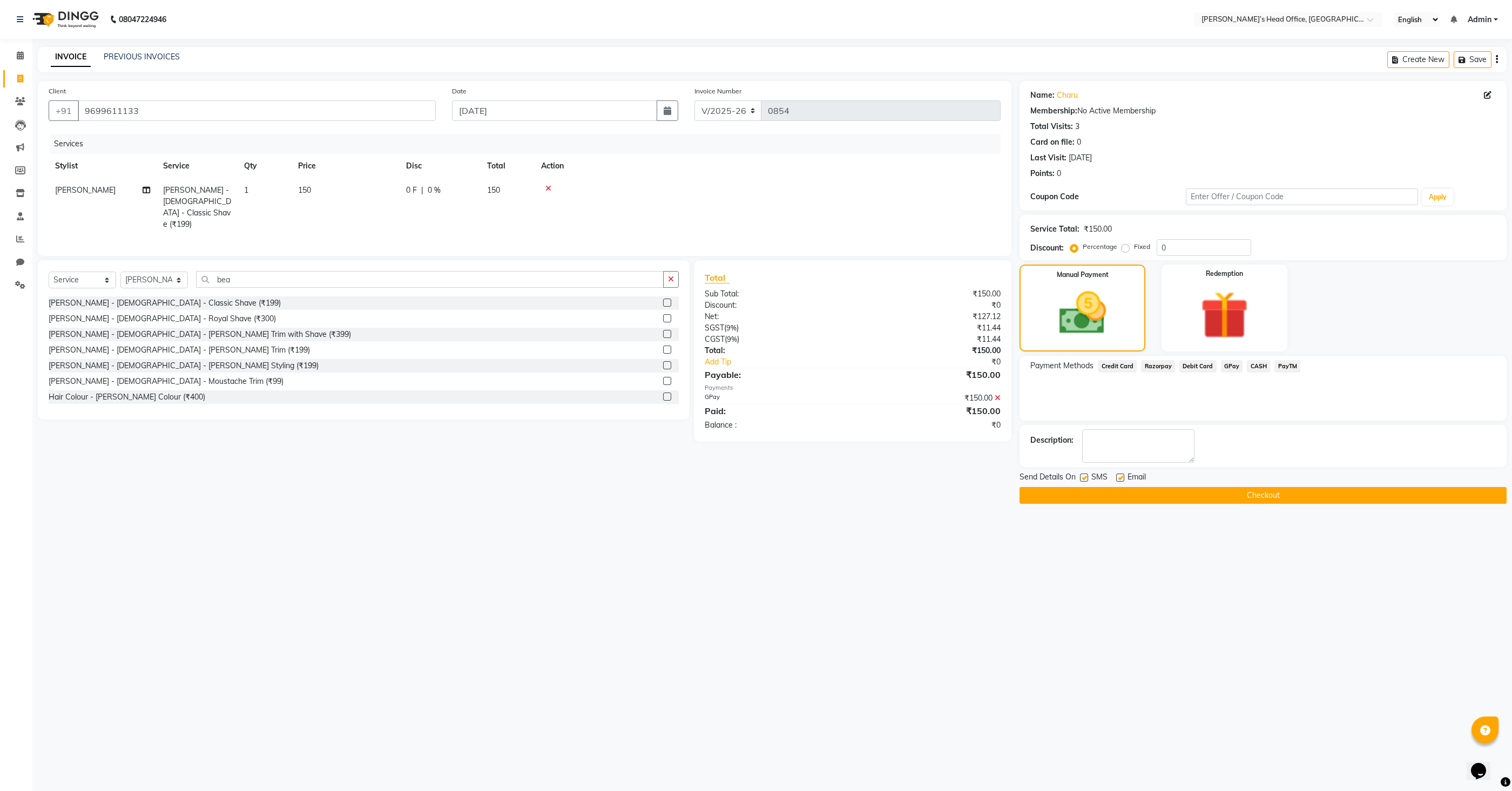
click at [1187, 495] on button "Checkout" at bounding box center [1263, 495] width 487 height 17
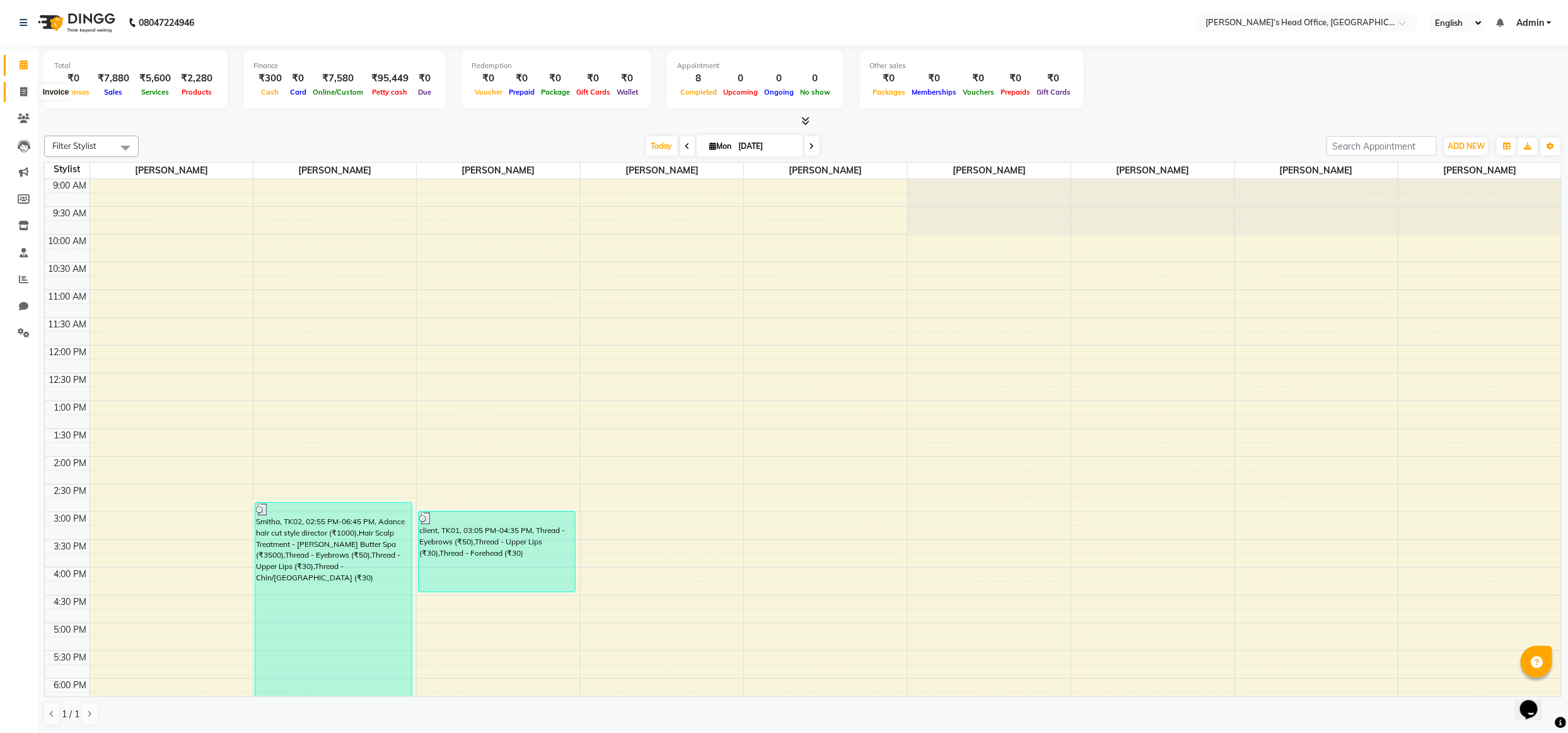
click at [25, 92] on icon at bounding box center [23, 92] width 7 height 10
select select "7682"
select select "service"
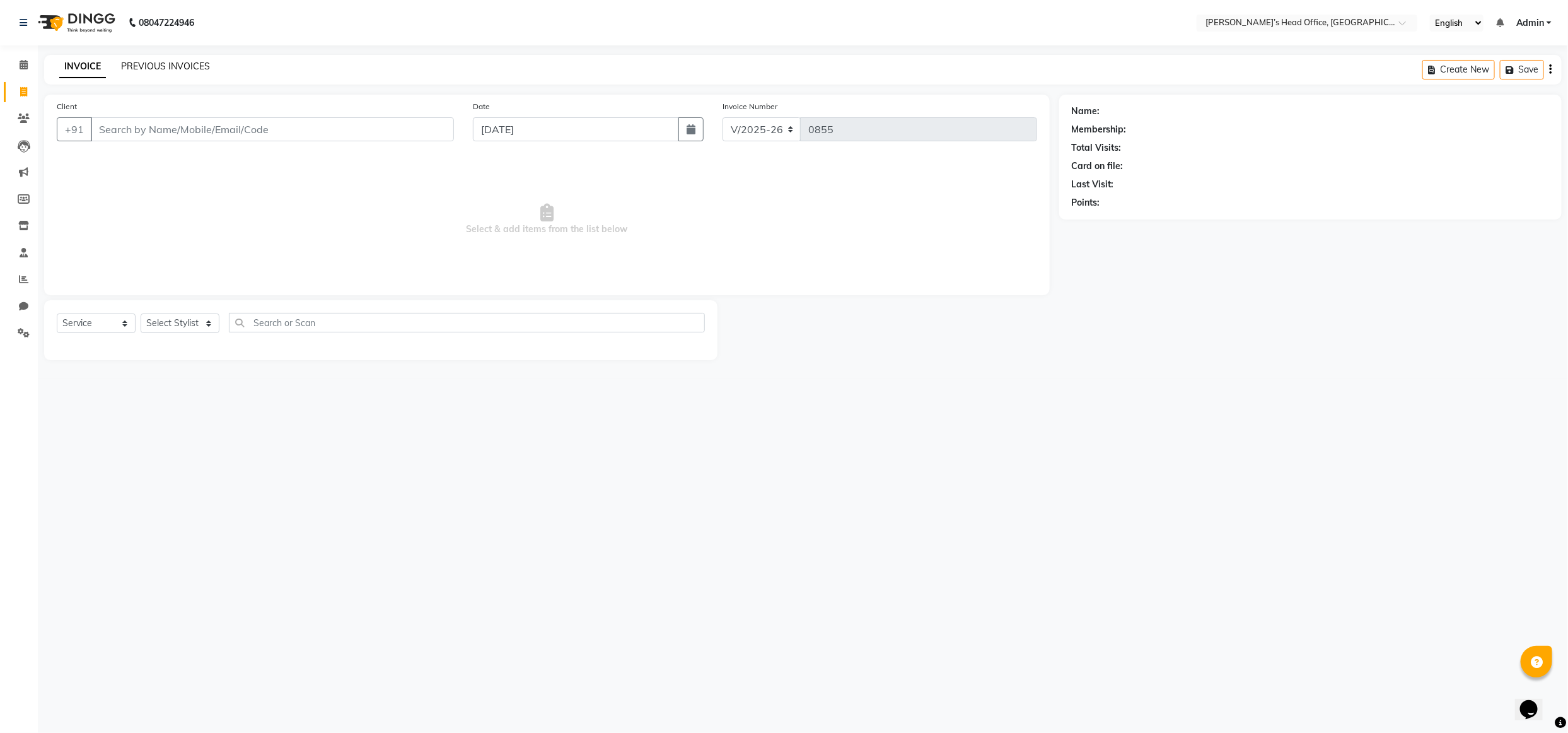
click at [142, 64] on link "PREVIOUS INVOICES" at bounding box center [165, 66] width 89 height 11
